Goal: Use online tool/utility: Utilize a website feature to perform a specific function

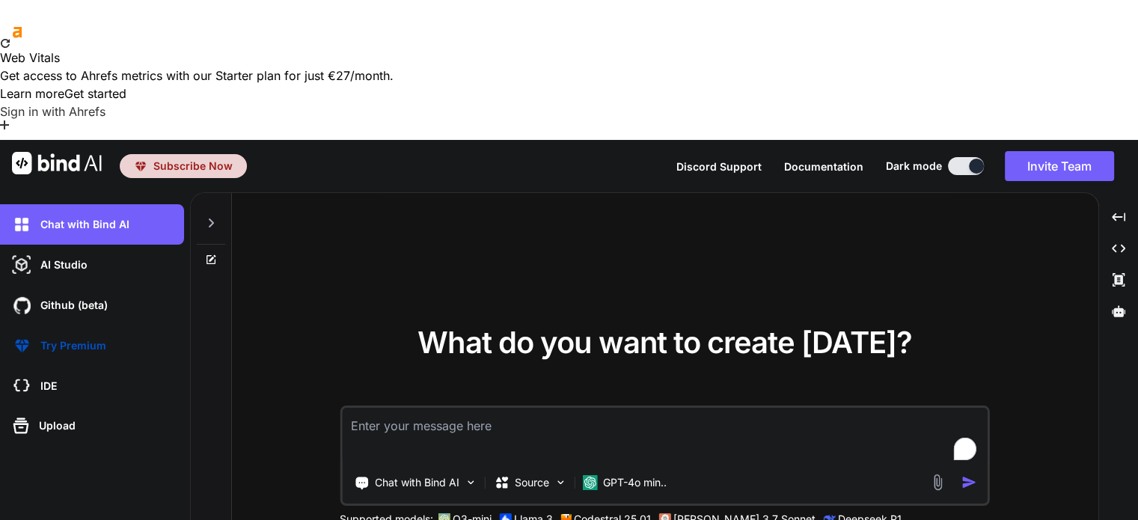
type textarea "x"
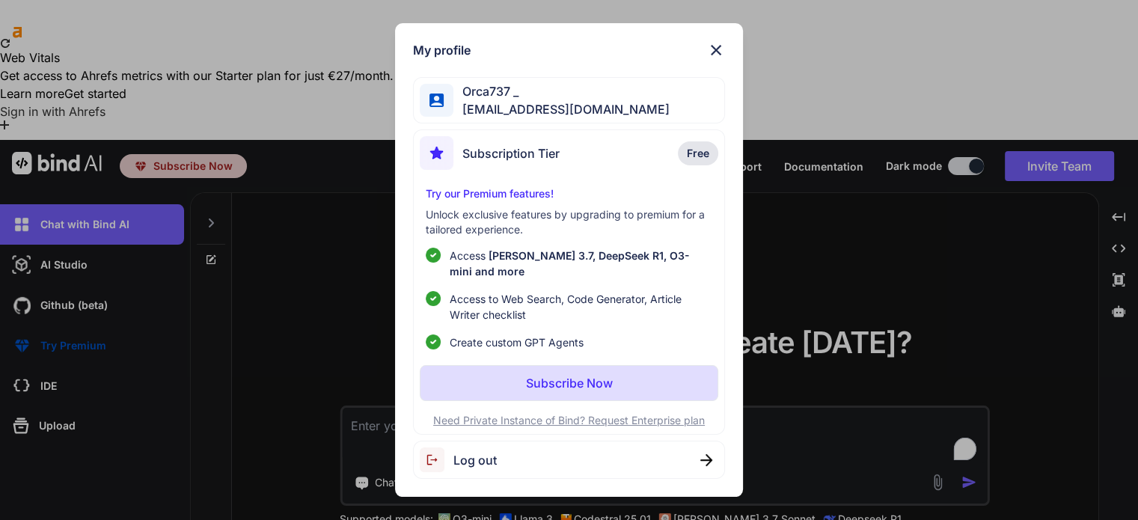
click at [715, 53] on img at bounding box center [716, 50] width 18 height 18
